Goal: Task Accomplishment & Management: Manage account settings

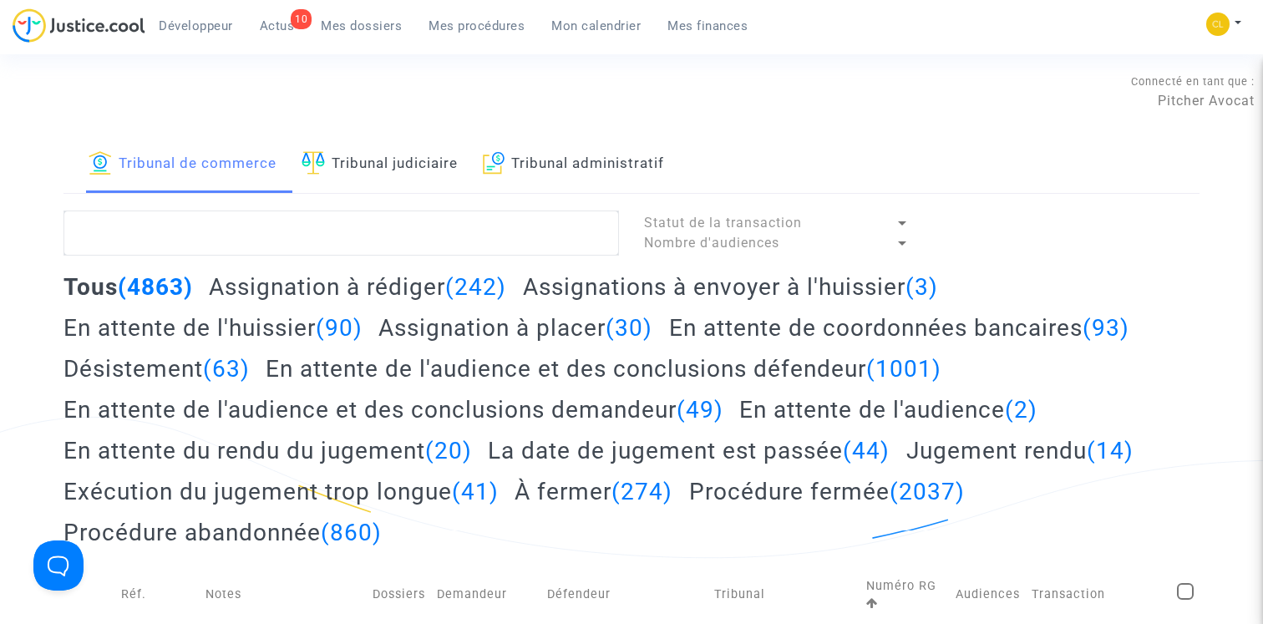
click at [562, 158] on link "Tribunal administratif" at bounding box center [574, 164] width 182 height 57
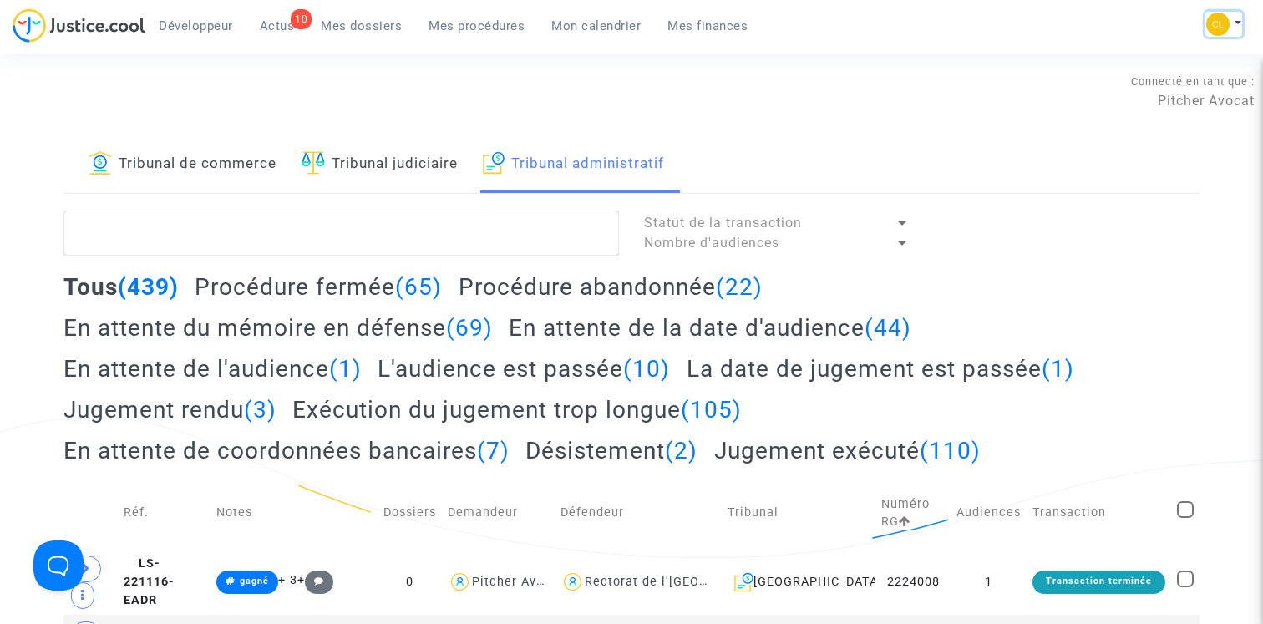
click at [1233, 27] on button at bounding box center [1223, 24] width 37 height 25
click at [1156, 81] on link "Changer de compte" at bounding box center [1156, 86] width 169 height 27
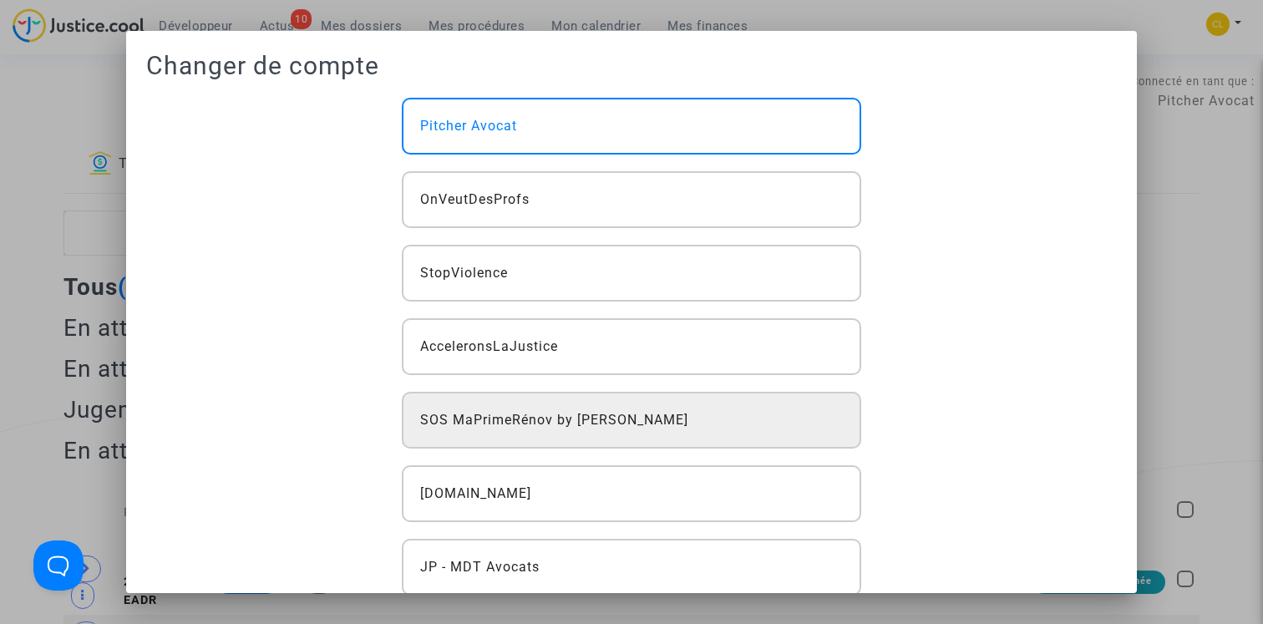
click at [605, 433] on div "SOS MaPrimeRénov by [PERSON_NAME]" at bounding box center [632, 420] width 460 height 57
